Goal: Information Seeking & Learning: Check status

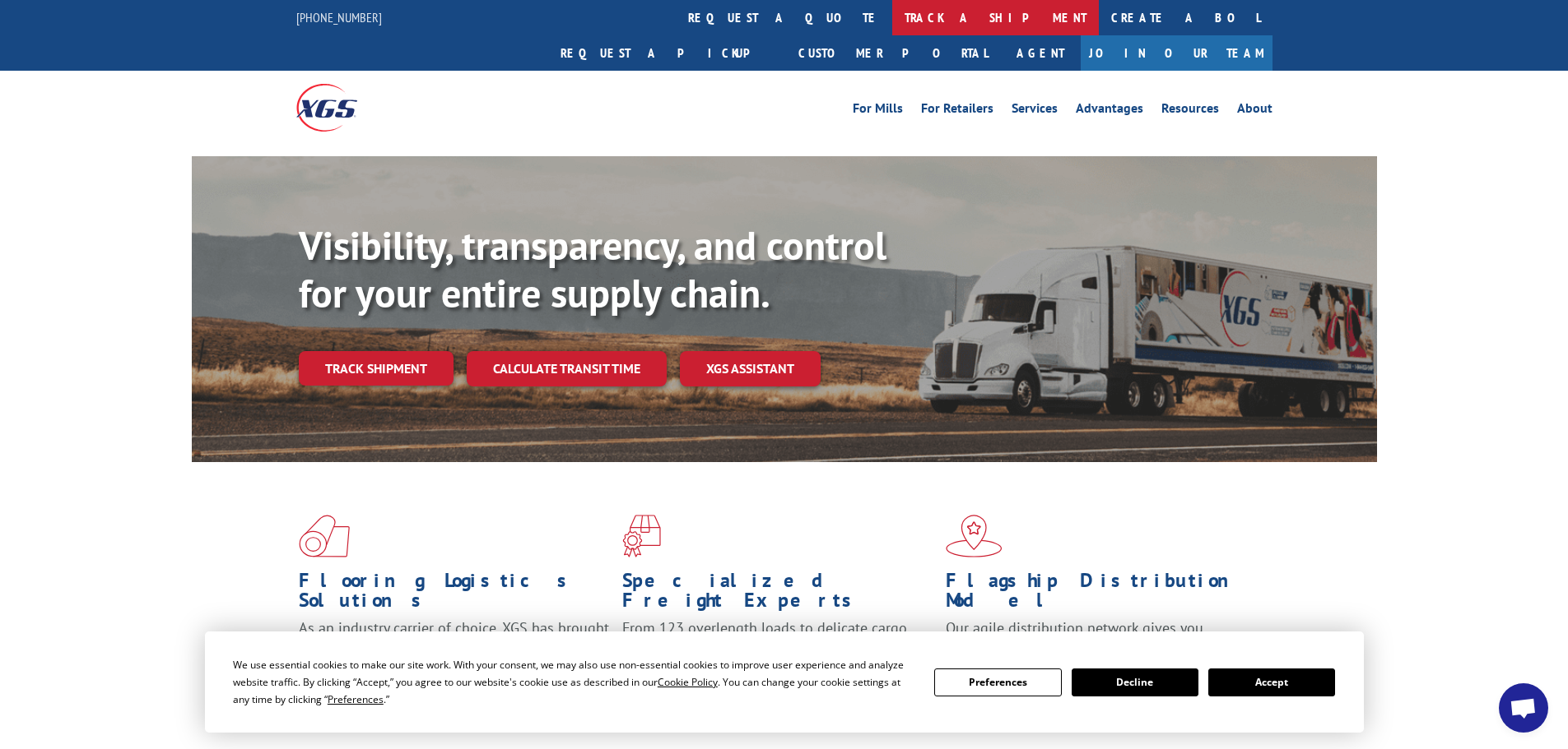
click at [892, 22] on link "track a shipment" at bounding box center [995, 17] width 206 height 35
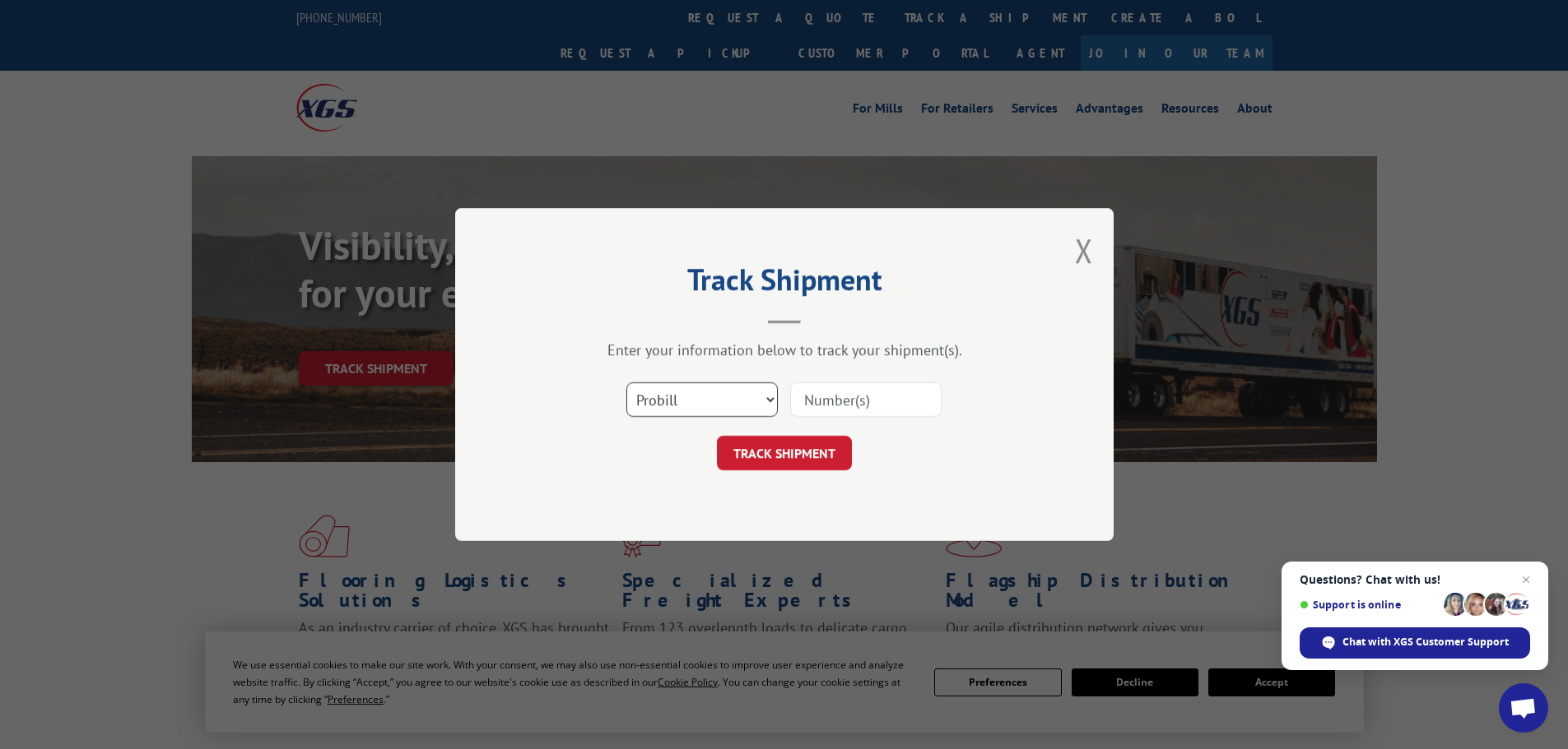
click at [746, 399] on select "Select category... Probill BOL PO" at bounding box center [701, 400] width 151 height 35
select select "po"
click at [626, 382] on select "Select category... Probill BOL PO" at bounding box center [701, 400] width 151 height 35
click at [857, 393] on input at bounding box center [865, 400] width 151 height 35
paste input "15529212"
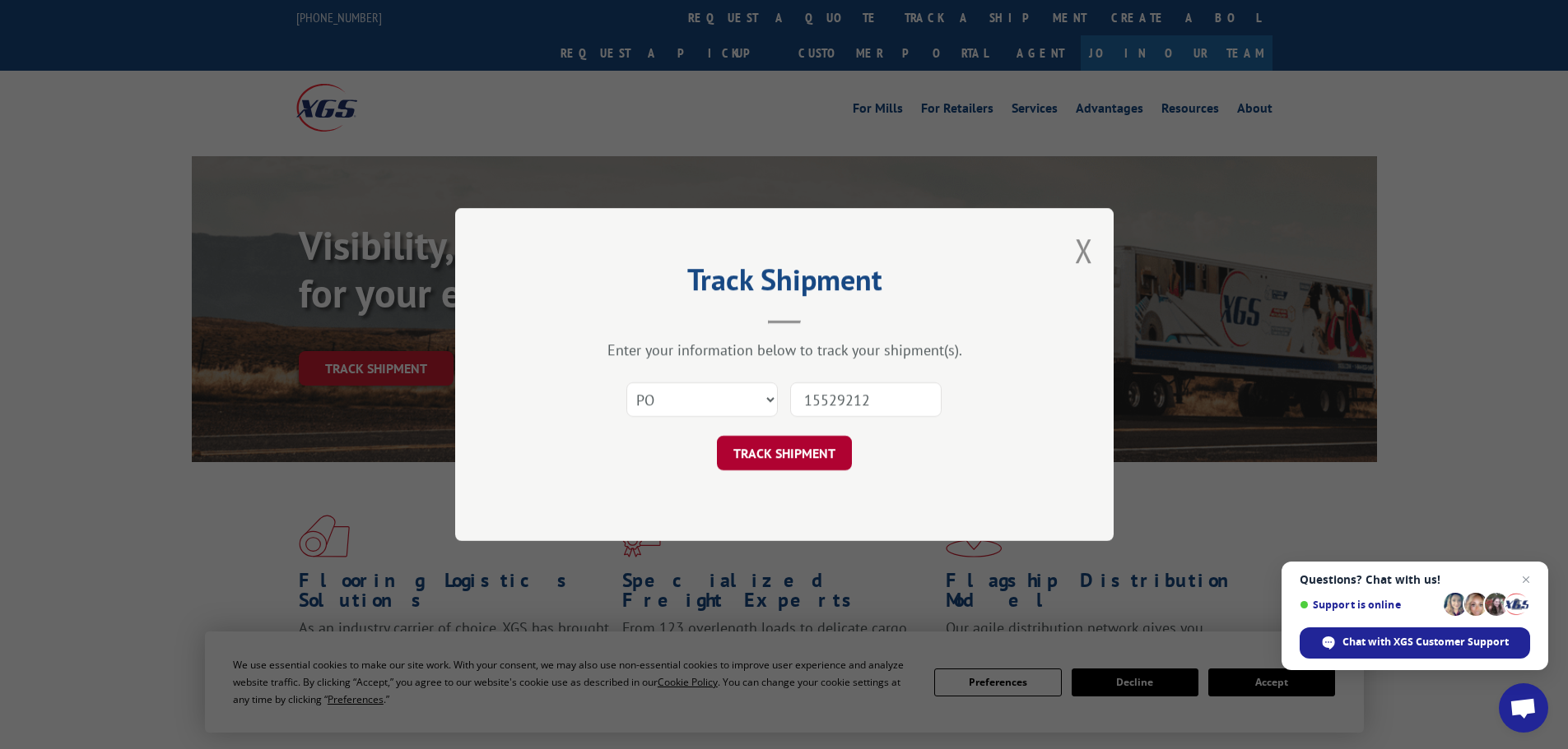
type input "15529212"
click at [774, 460] on button "TRACK SHIPMENT" at bounding box center [784, 453] width 135 height 35
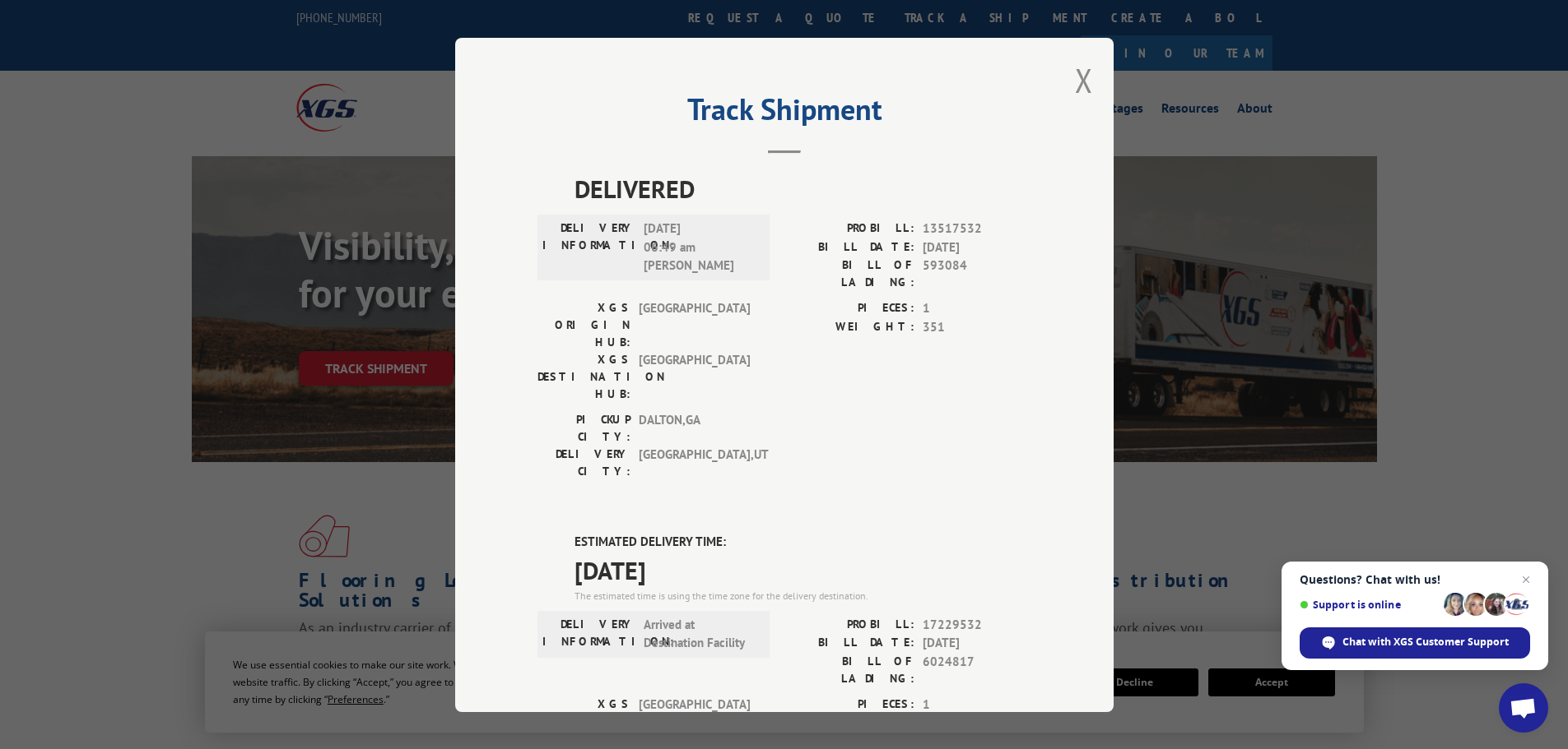
scroll to position [247, 0]
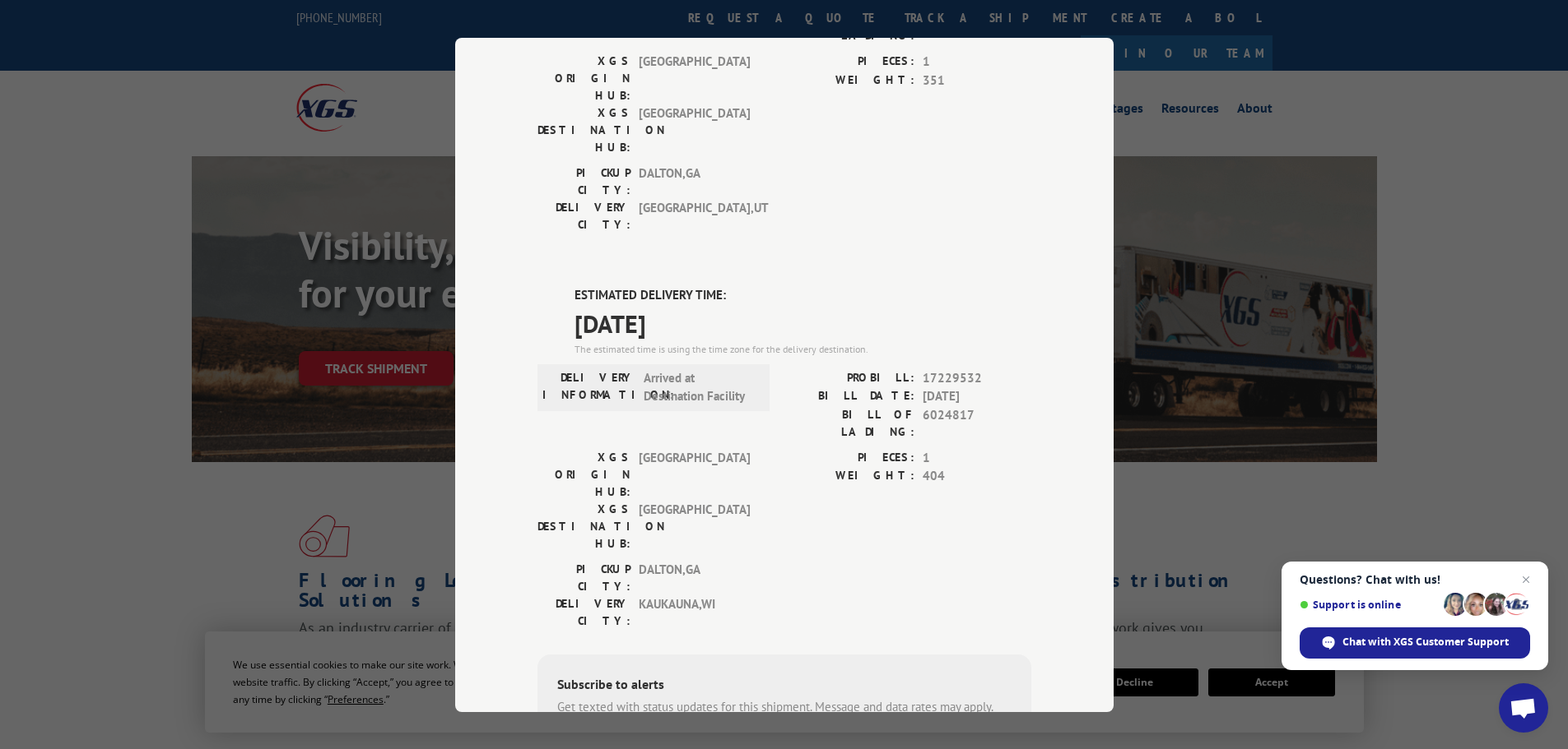
click at [1448, 98] on div "Track Shipment DELIVERED DELIVERY INFORMATION: [DATE] 06:49 am [PERSON_NAME]: 1…" at bounding box center [784, 374] width 1568 height 749
